Goal: Information Seeking & Learning: Learn about a topic

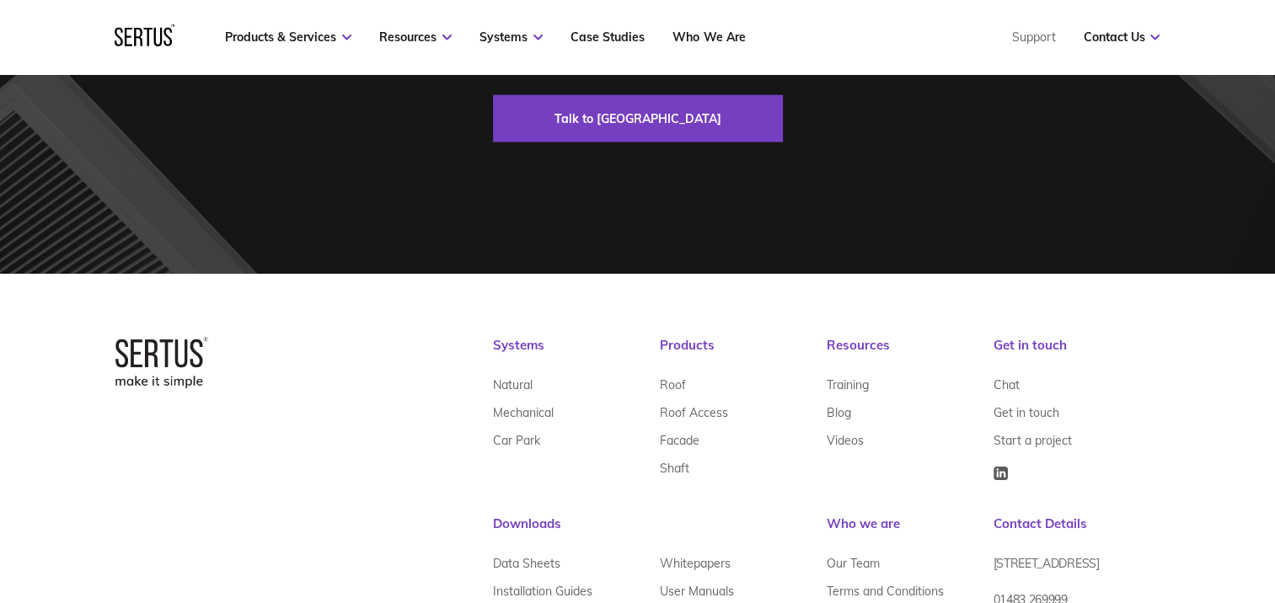
scroll to position [4324, 0]
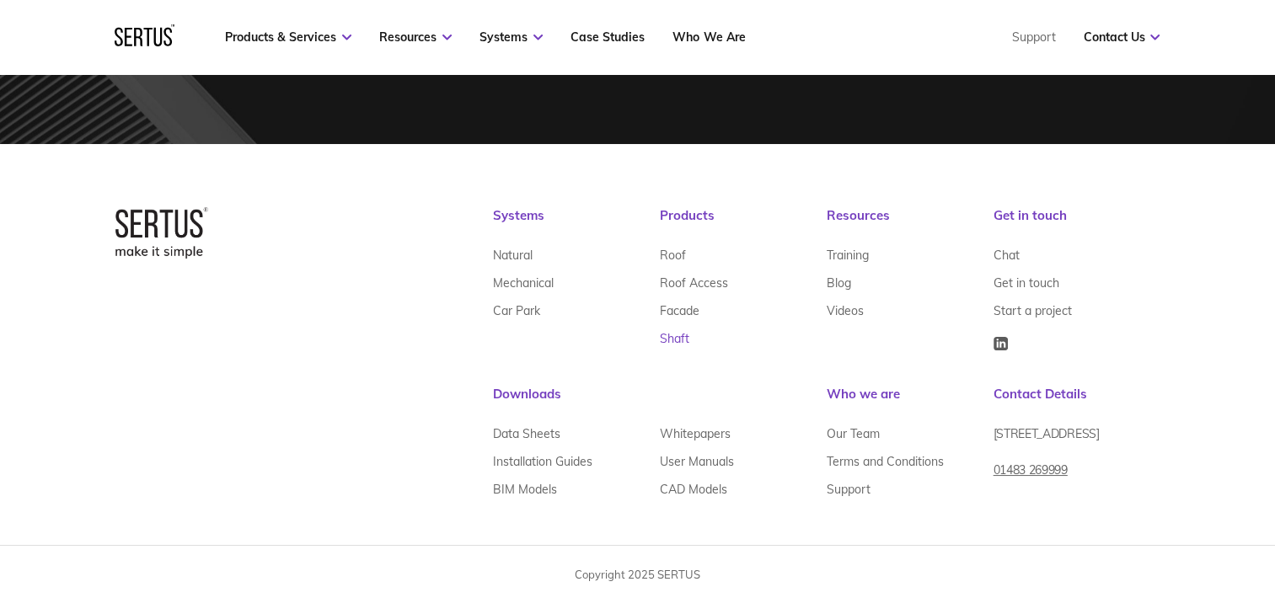
click at [677, 340] on link "Shaft" at bounding box center [674, 338] width 29 height 28
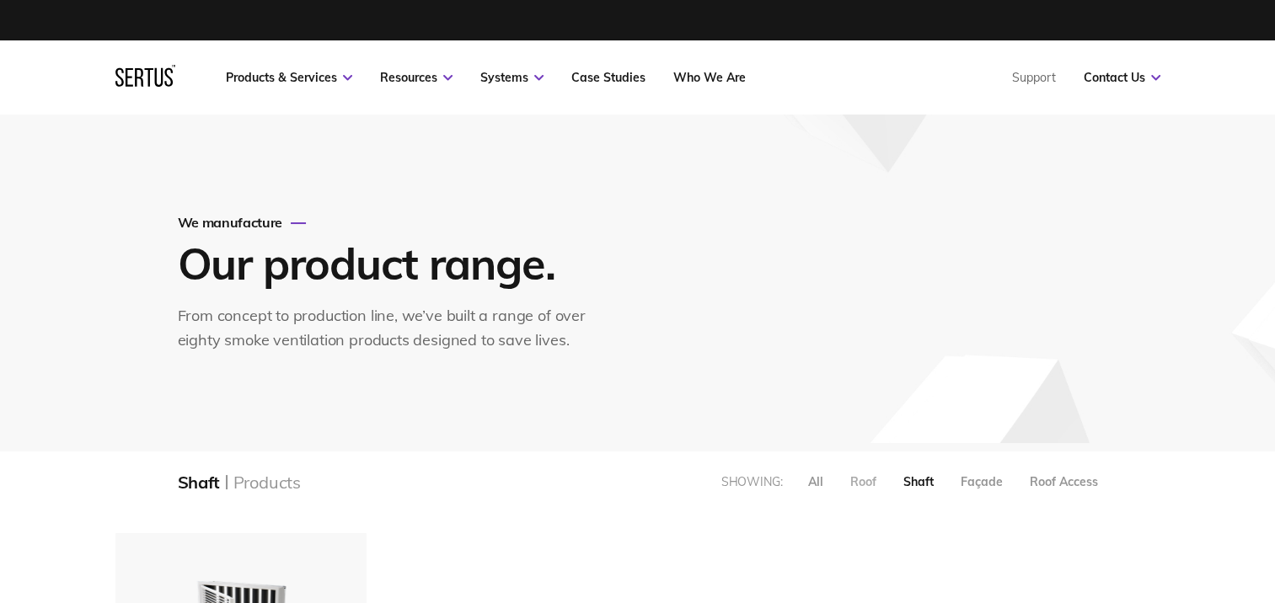
click at [861, 481] on div "Roof" at bounding box center [863, 481] width 26 height 15
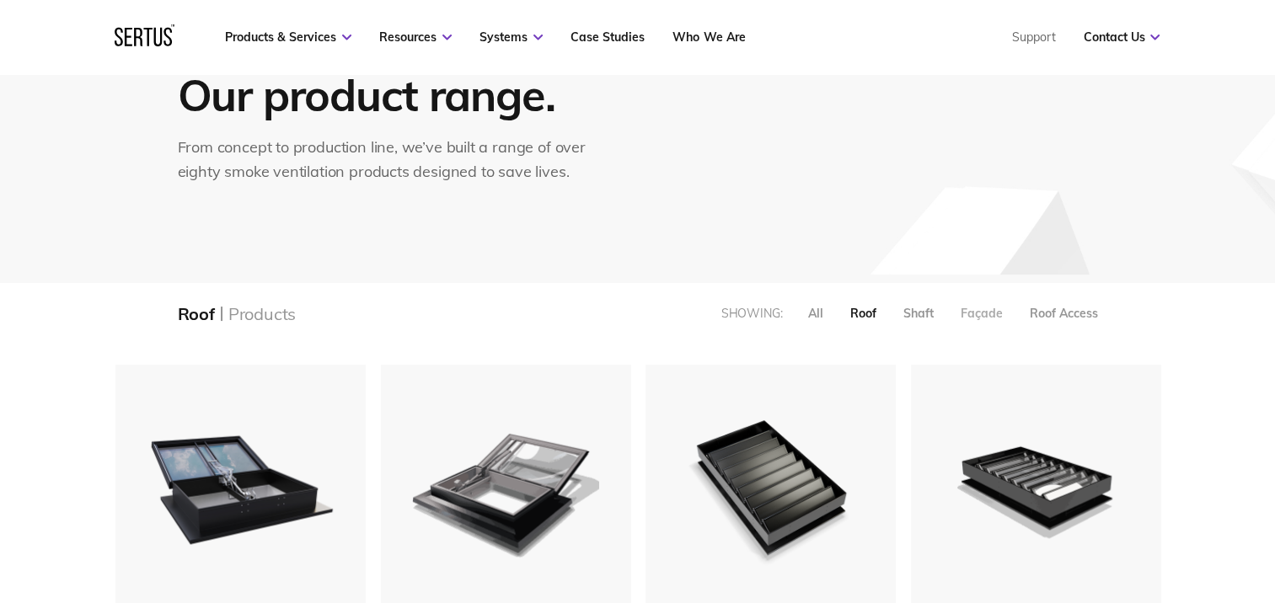
click at [977, 315] on div "Façade" at bounding box center [982, 313] width 42 height 15
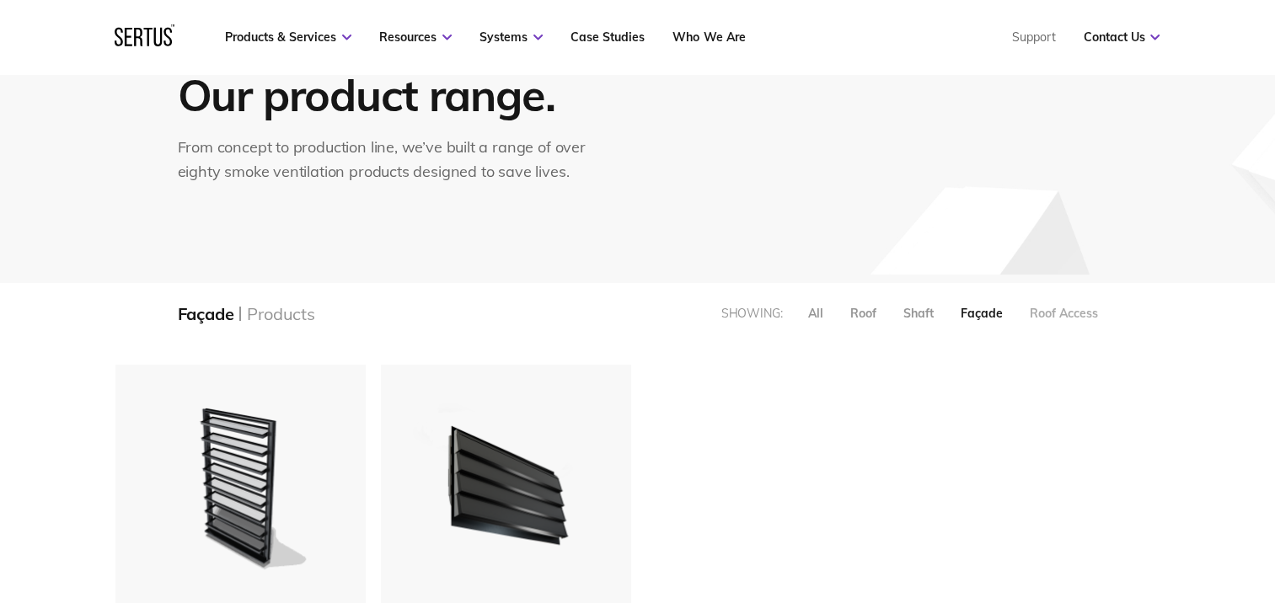
click at [1055, 315] on div "Roof Access" at bounding box center [1064, 313] width 68 height 15
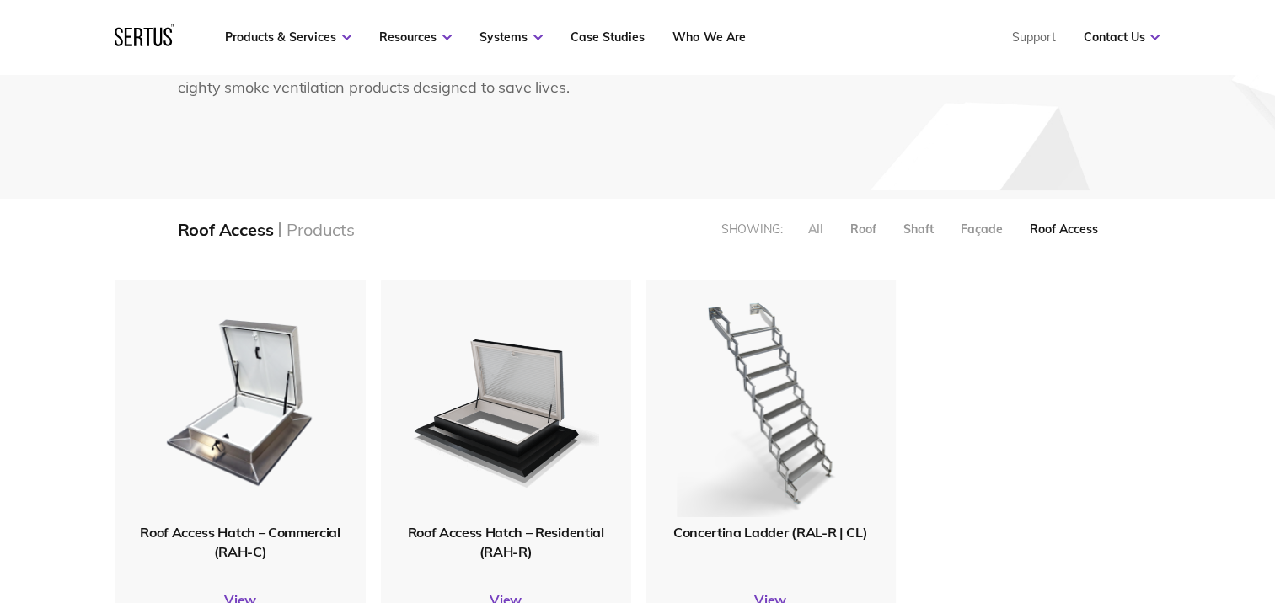
click at [808, 234] on div "All" at bounding box center [815, 229] width 15 height 15
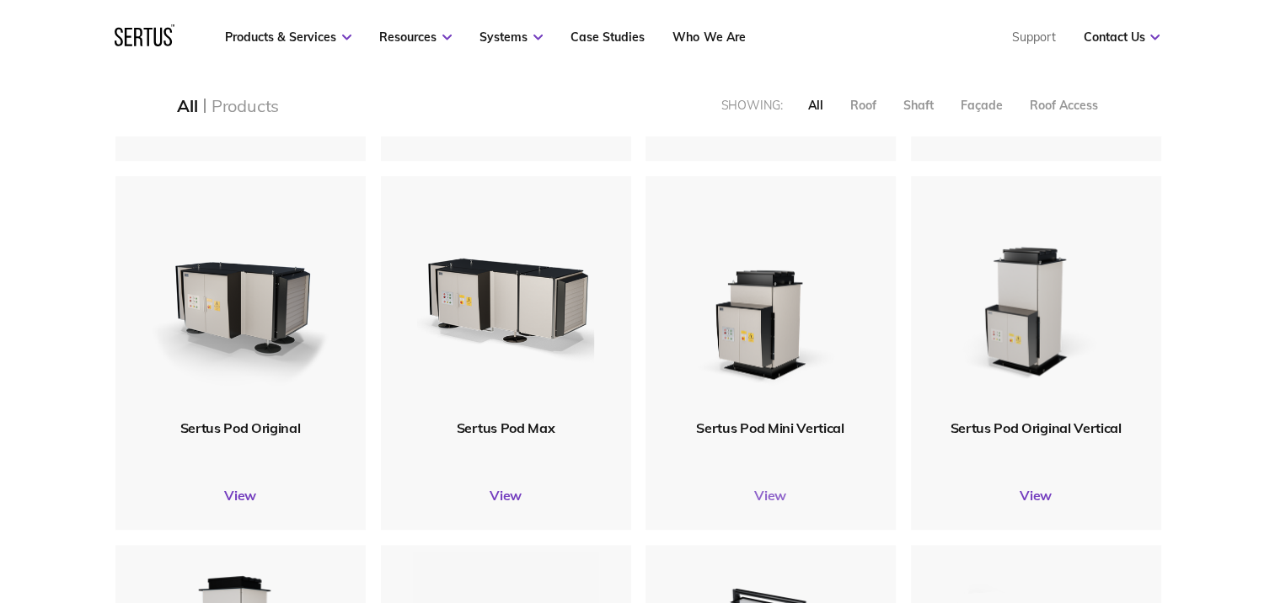
click at [766, 497] on link "View" at bounding box center [770, 495] width 250 height 17
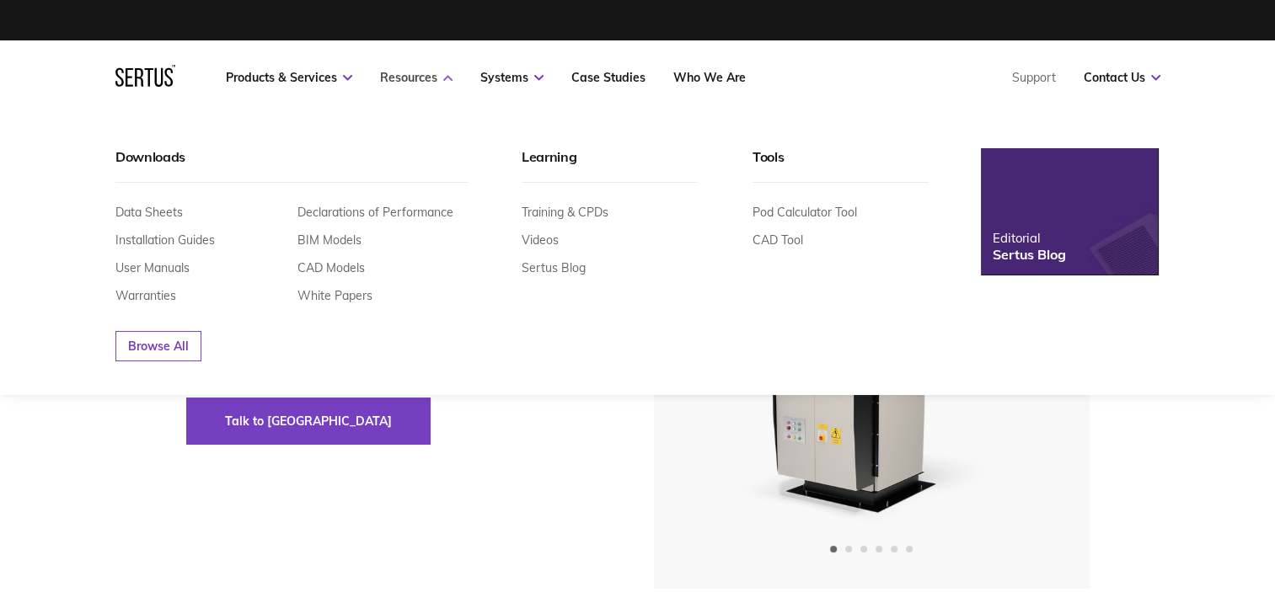
click at [417, 74] on link "Resources" at bounding box center [416, 77] width 72 height 15
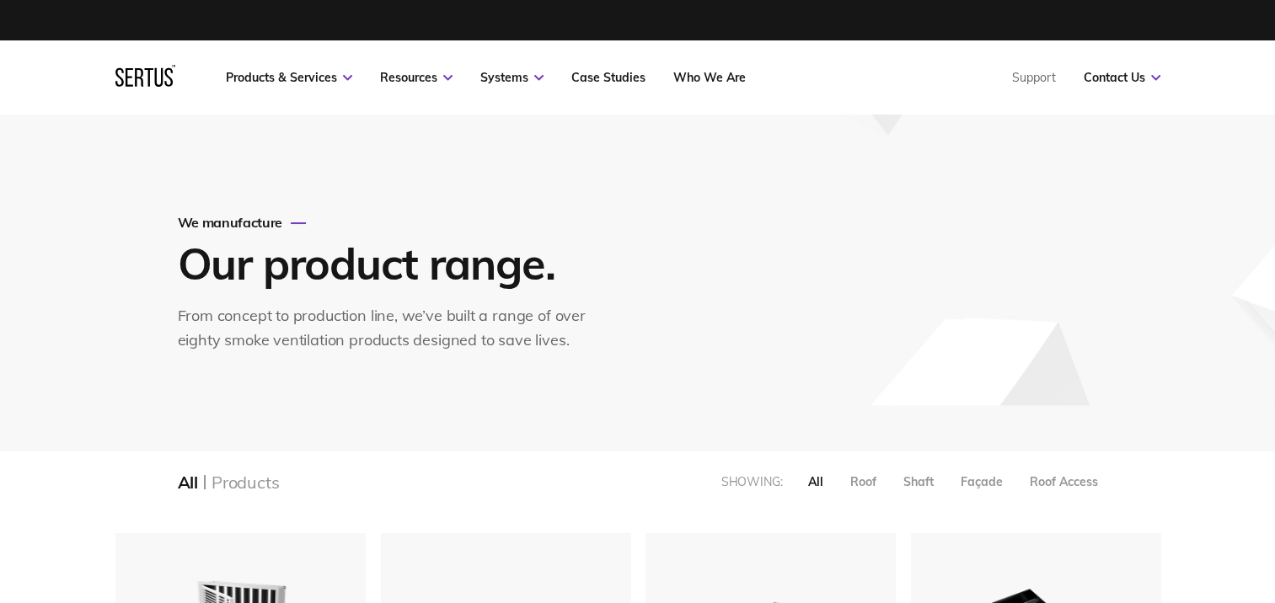
scroll to position [8, 8]
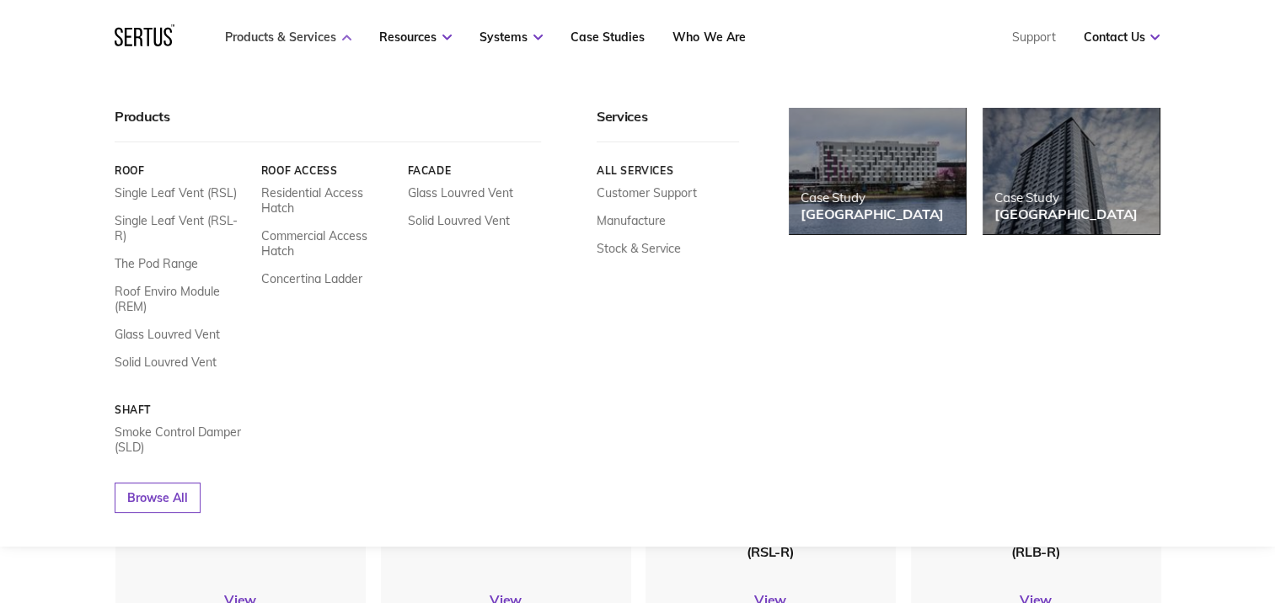
click at [345, 35] on icon at bounding box center [346, 38] width 9 height 6
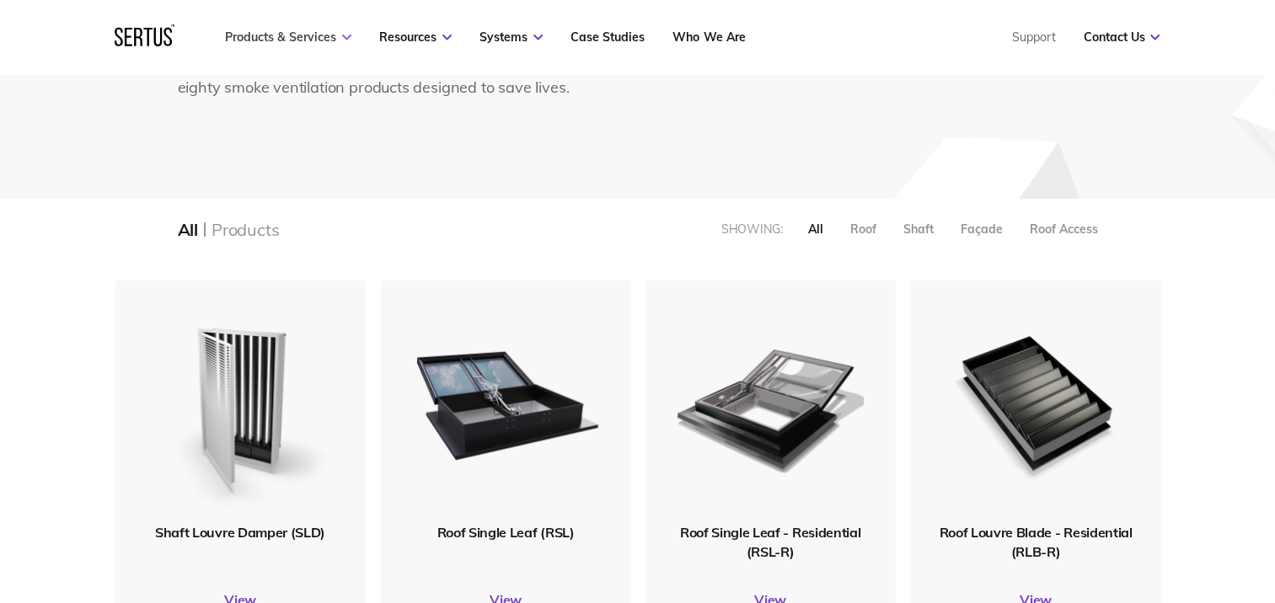
click at [345, 35] on icon at bounding box center [346, 38] width 9 height 6
